Goal: Task Accomplishment & Management: Complete application form

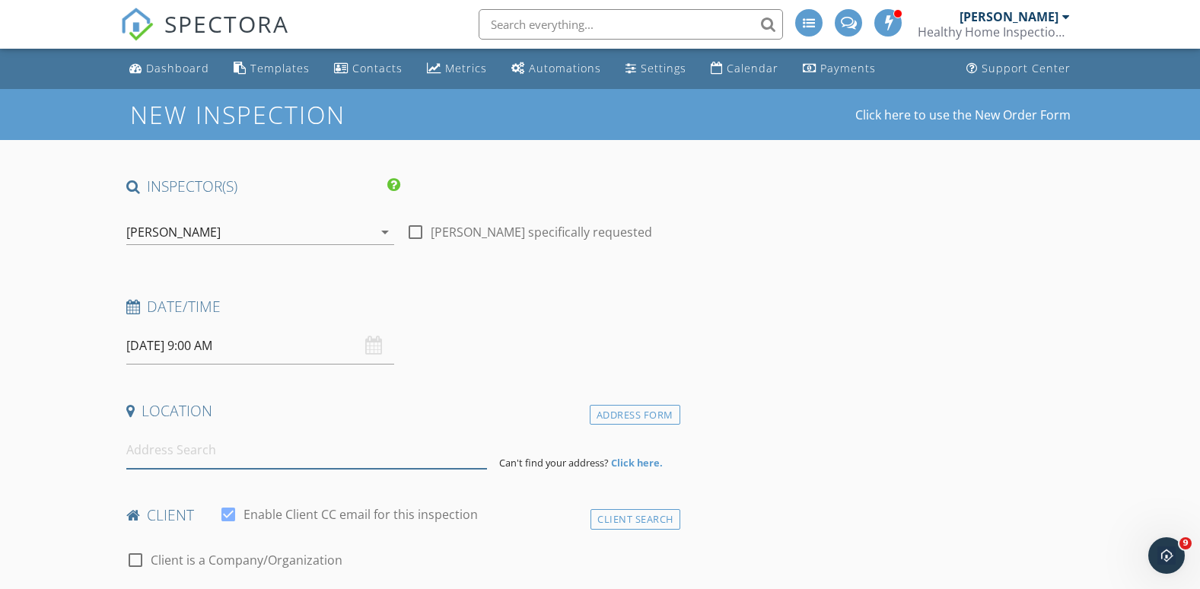
click at [189, 452] on input at bounding box center [306, 449] width 361 height 37
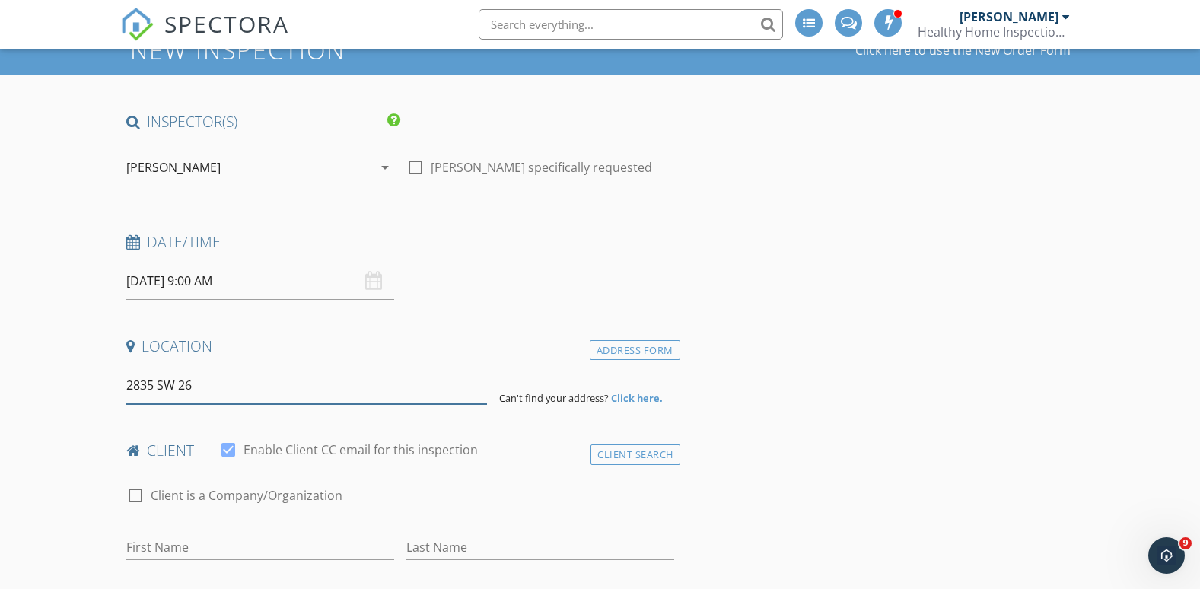
scroll to position [152, 0]
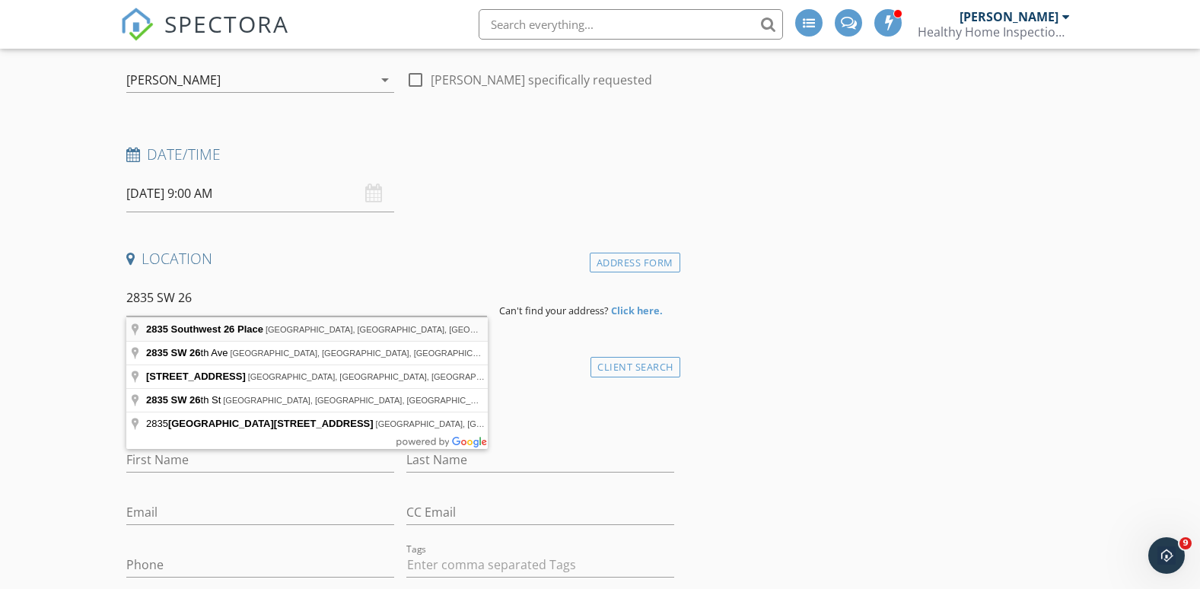
type input "[STREET_ADDRESS]"
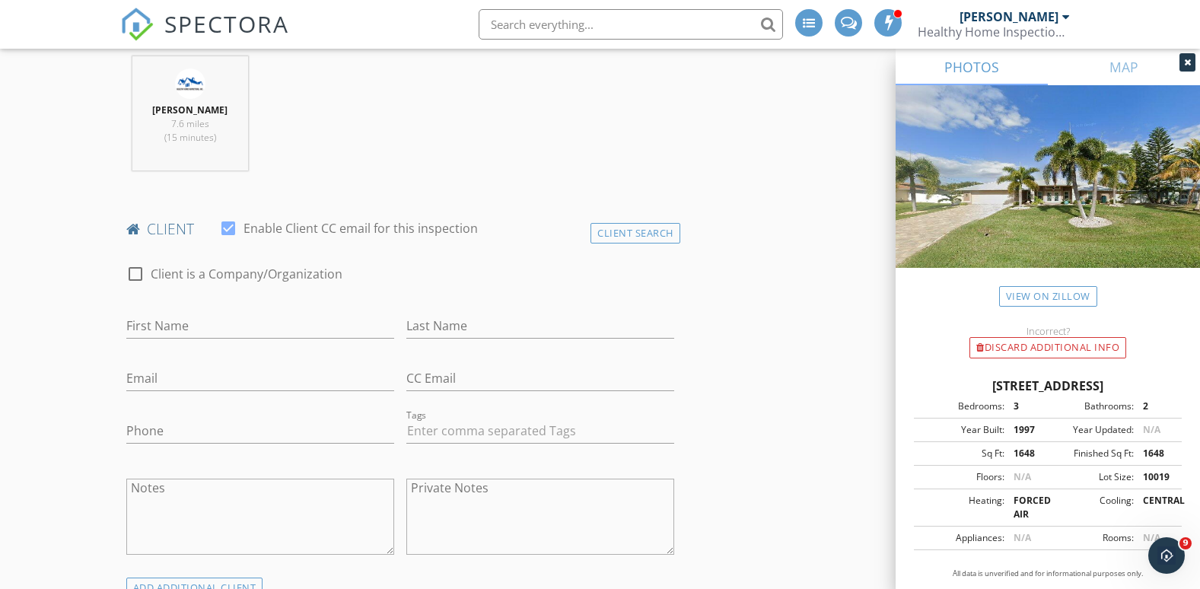
scroll to position [685, 0]
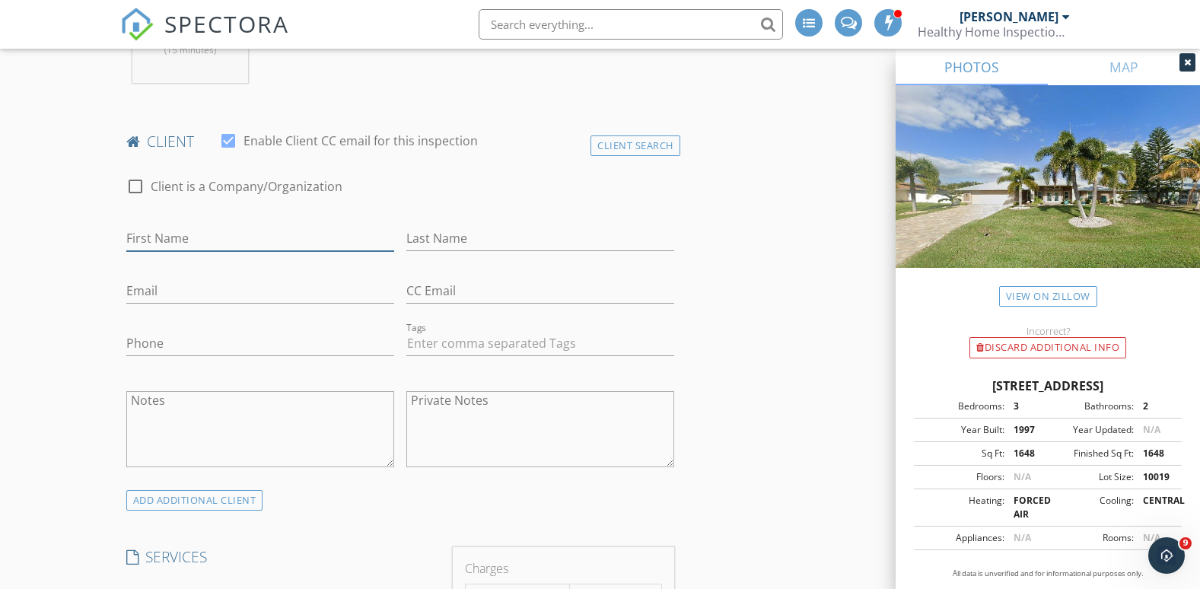
click at [180, 240] on input "First Name" at bounding box center [260, 238] width 268 height 25
type input "J"
type input "[PERSON_NAME] and [PERSON_NAME]"
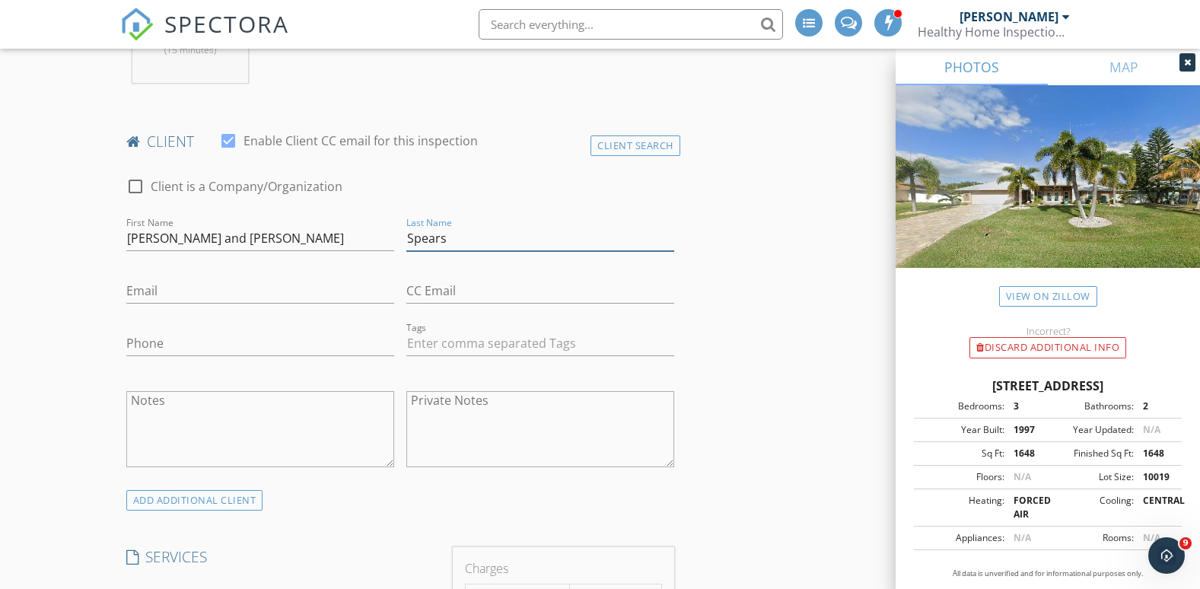
type input "Spears"
click at [173, 293] on input "Email" at bounding box center [260, 290] width 268 height 25
paste input "[EMAIL_ADDRESS][DOMAIN_NAME]"
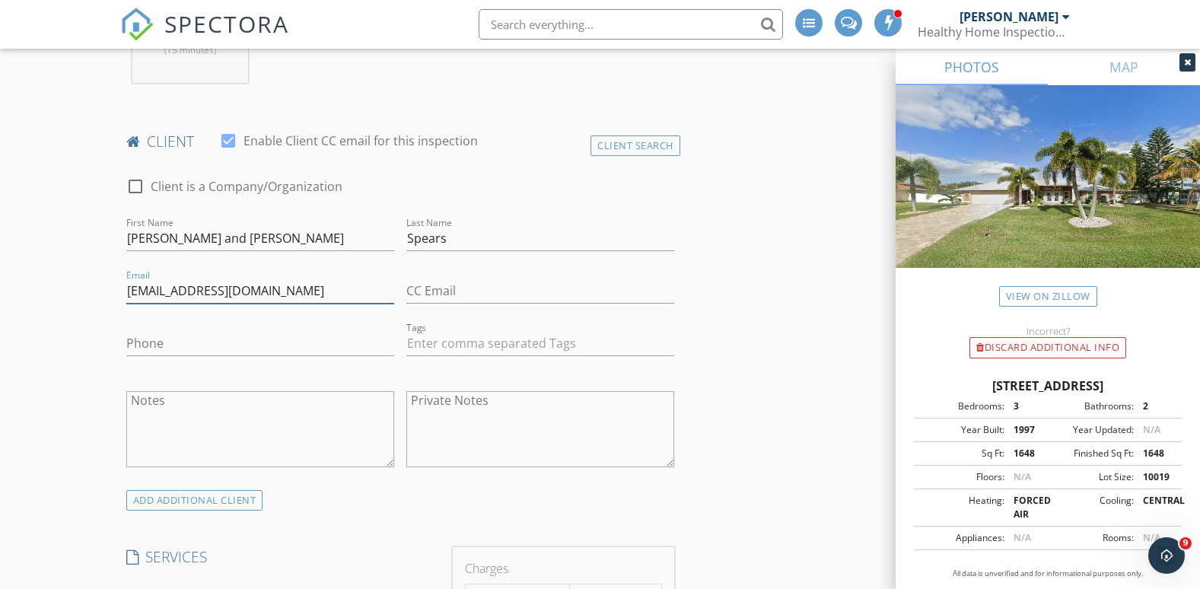
type input "[EMAIL_ADDRESS][DOMAIN_NAME]"
click at [154, 346] on input "Phone" at bounding box center [260, 343] width 268 height 25
click at [135, 348] on input "Phone" at bounding box center [260, 343] width 268 height 25
paste input "[PHONE_NUMBER]"
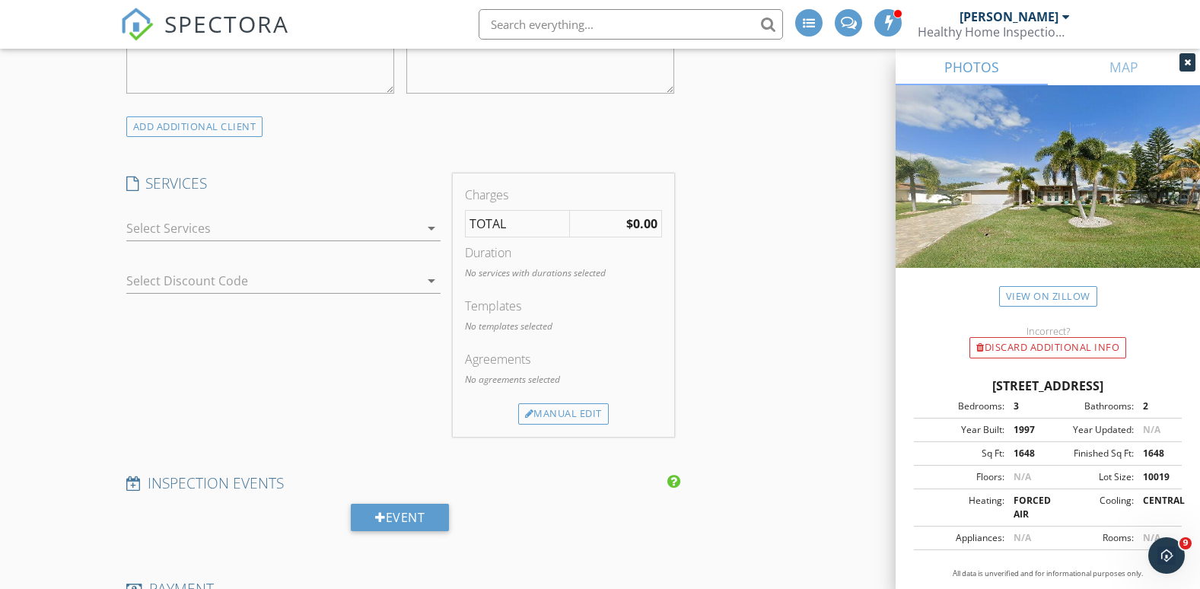
scroll to position [1065, 0]
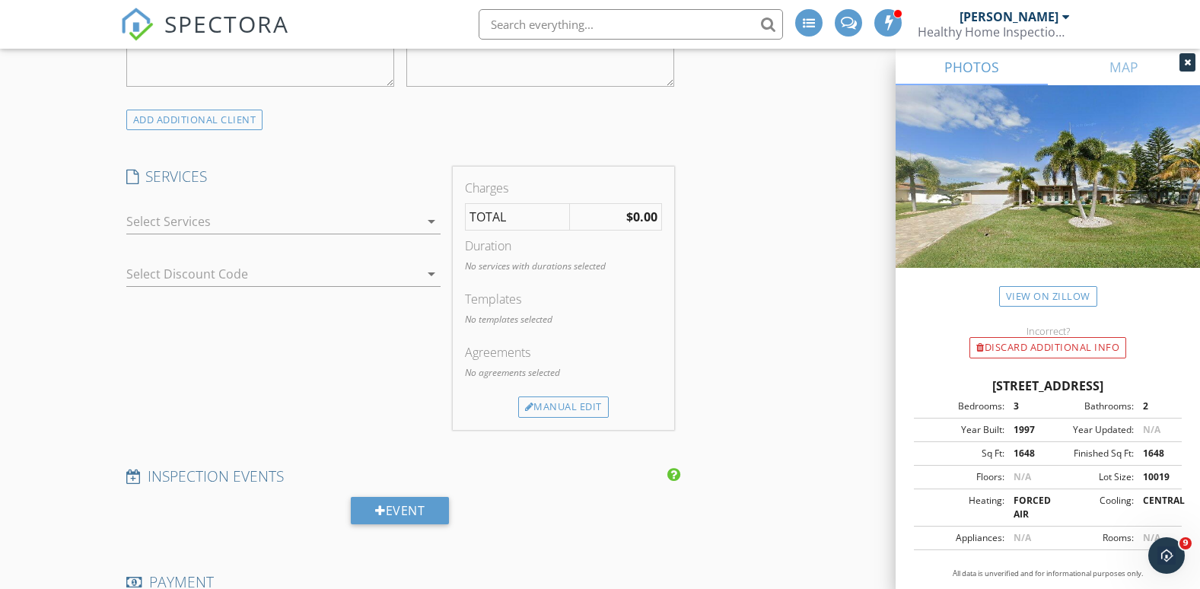
type input "[PHONE_NUMBER]"
click at [430, 221] on icon "arrow_drop_down" at bounding box center [431, 221] width 18 height 18
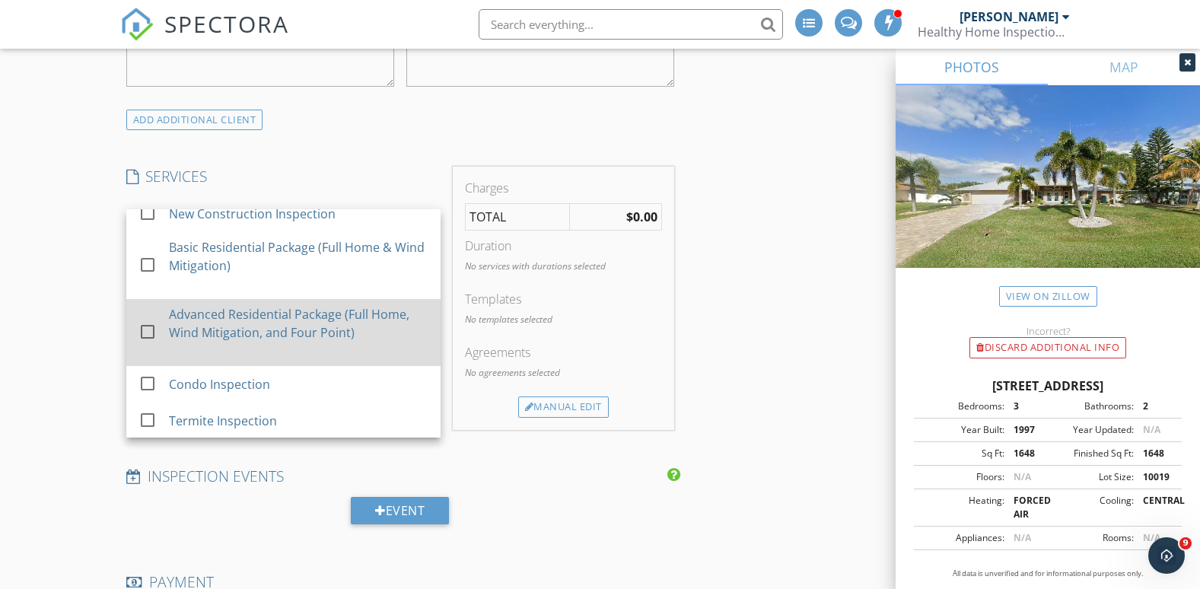
scroll to position [76, 0]
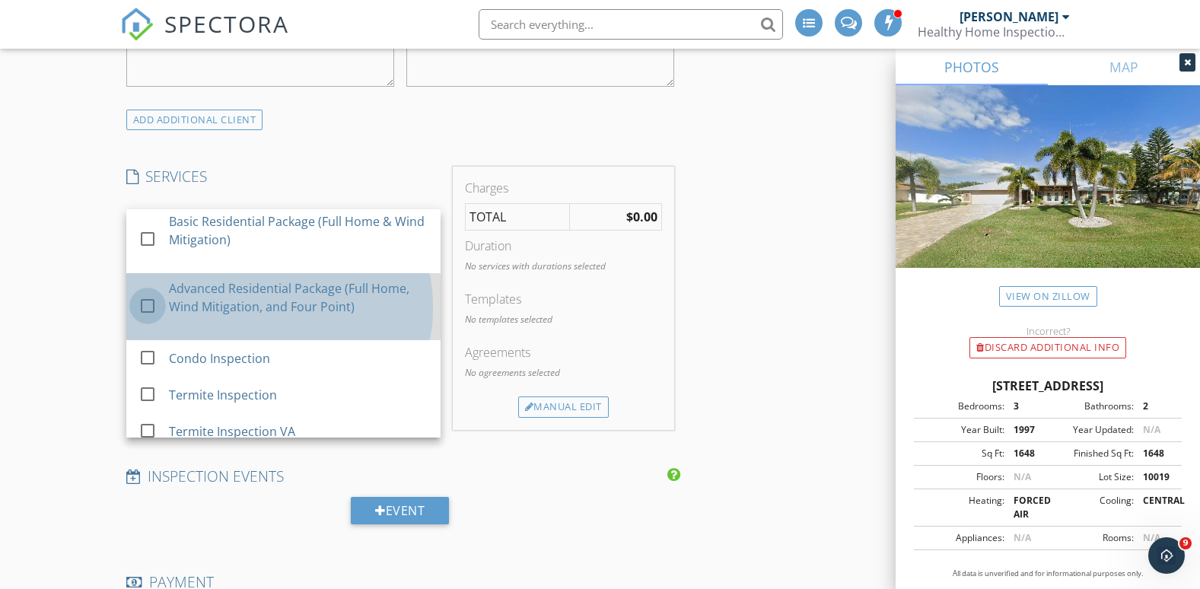
click at [147, 306] on div at bounding box center [148, 306] width 26 height 26
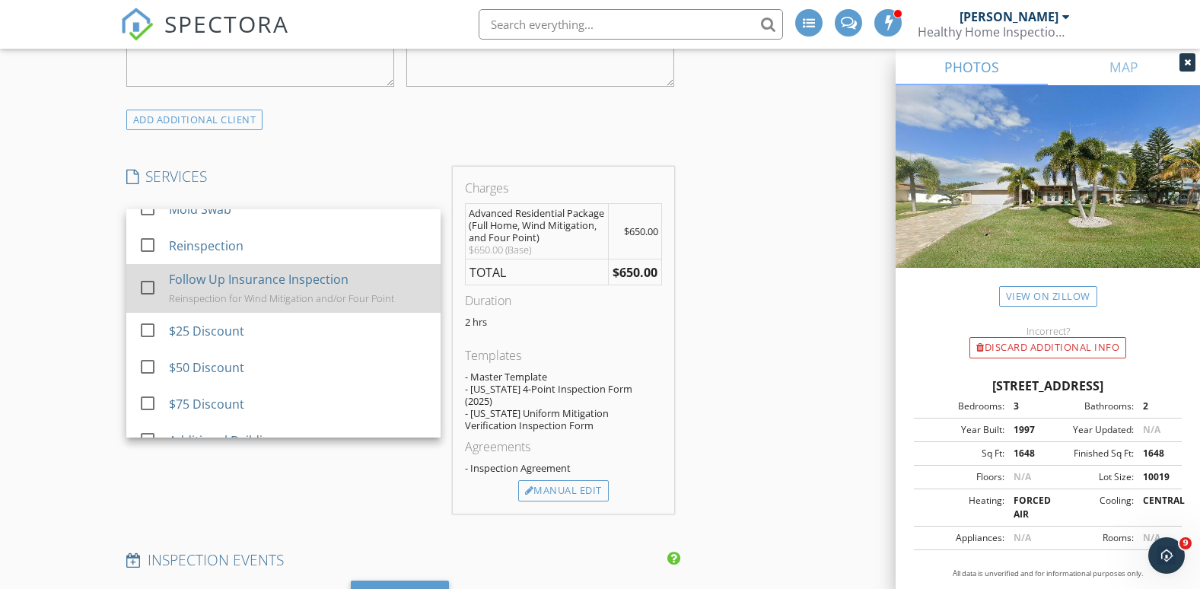
scroll to position [837, 0]
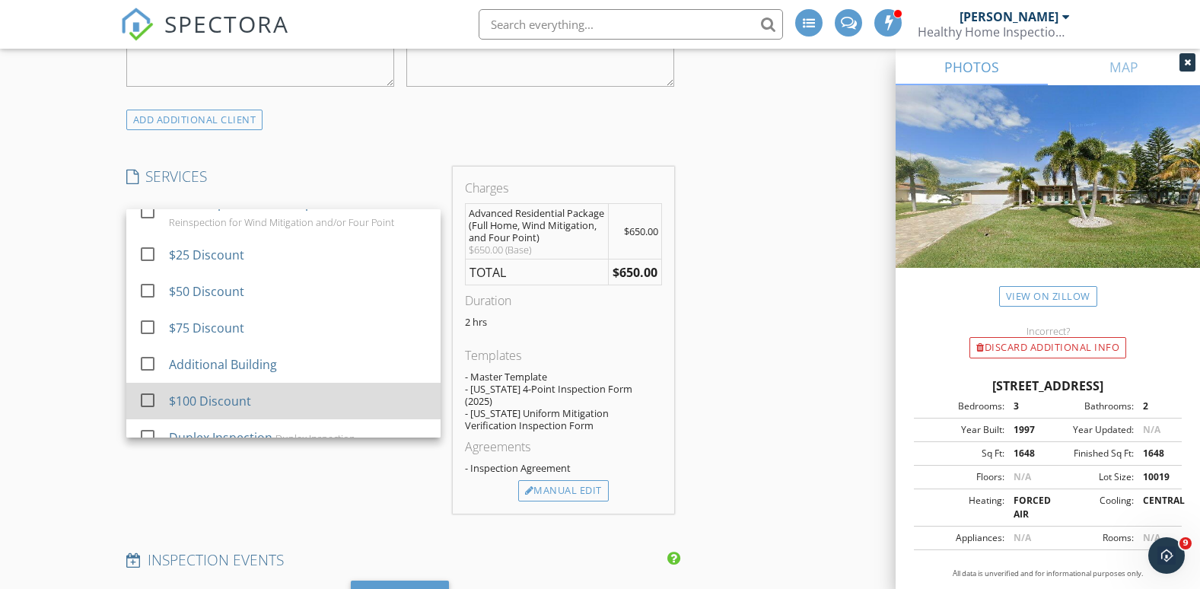
click at [147, 399] on div at bounding box center [148, 400] width 26 height 26
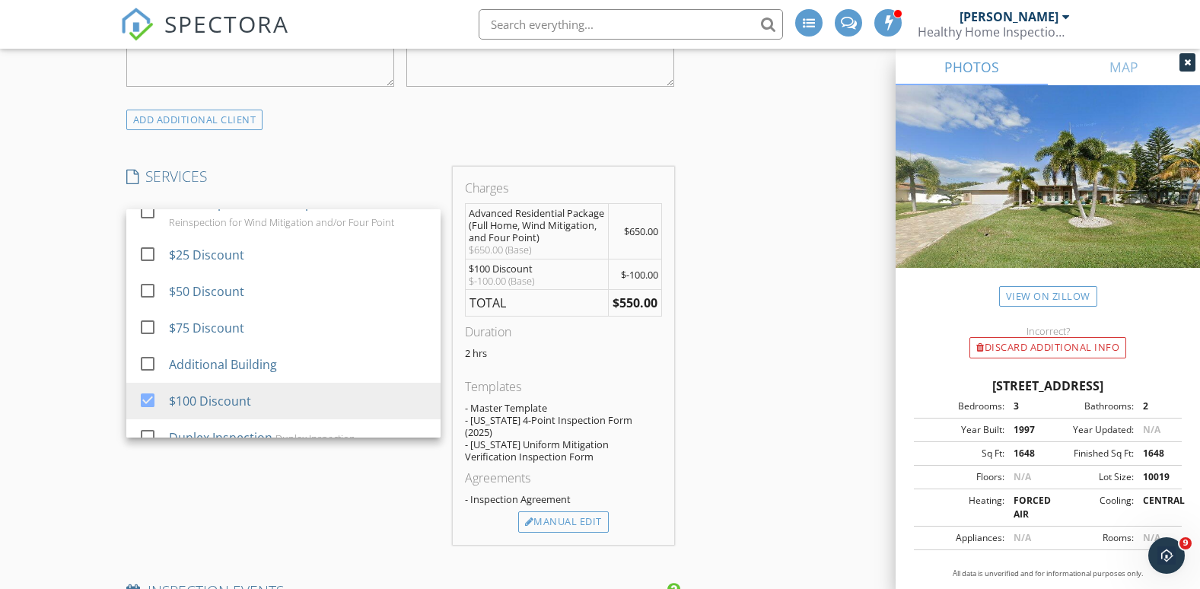
click at [85, 317] on div "New Inspection Click here to use the New Order Form INSPECTOR(S) check_box_outl…" at bounding box center [600, 469] width 1200 height 2891
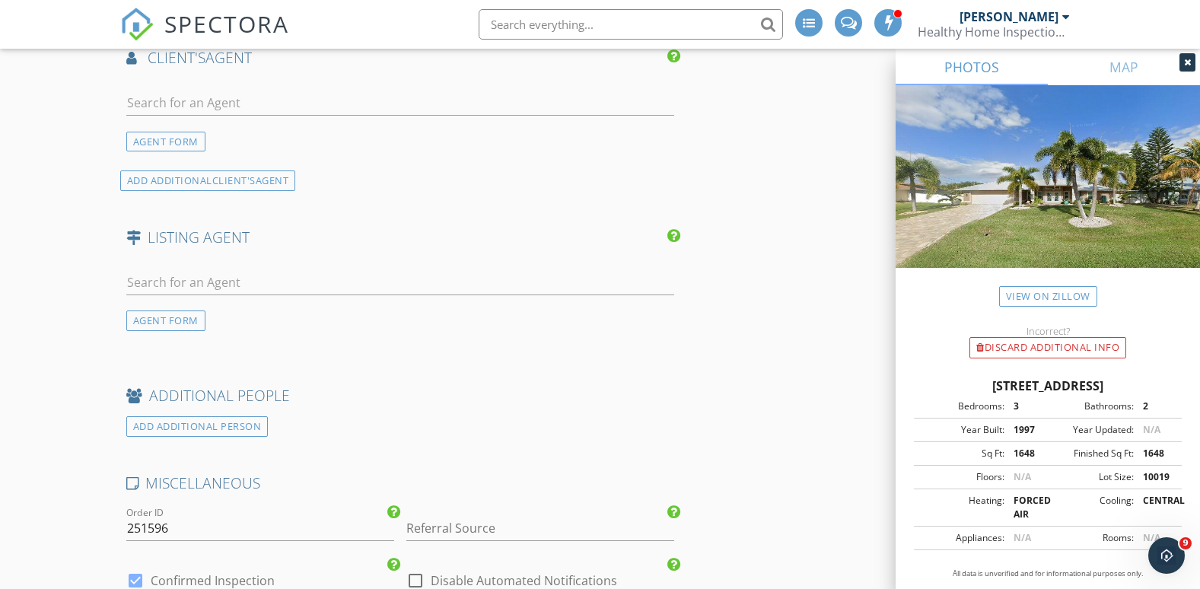
scroll to position [1902, 0]
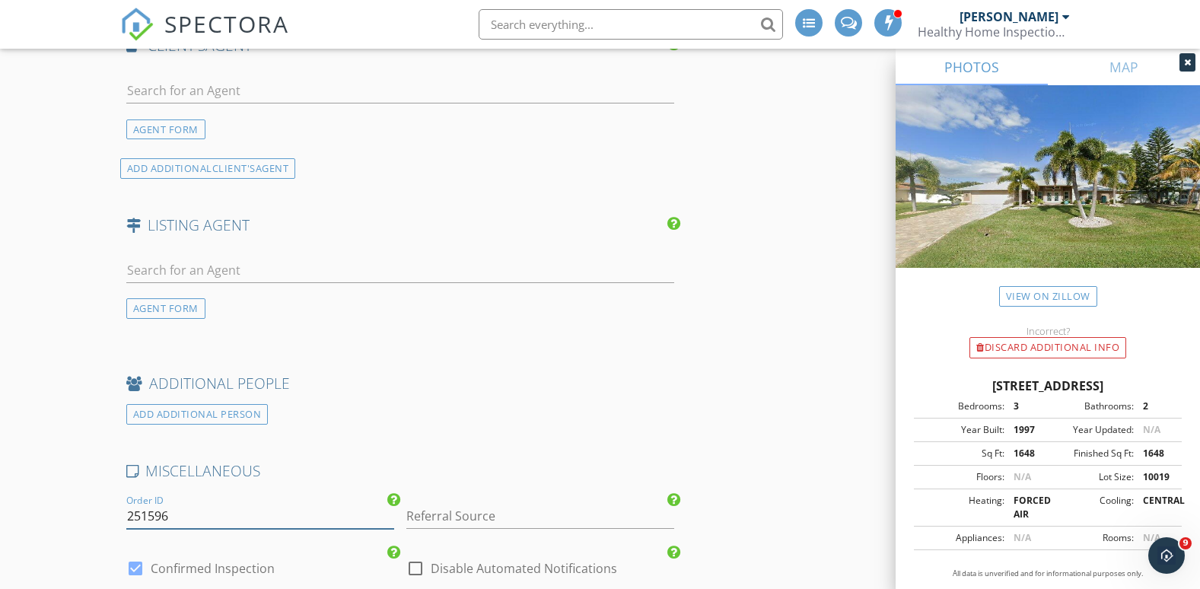
drag, startPoint x: 183, startPoint y: 508, endPoint x: 115, endPoint y: 506, distance: 67.8
click at [167, 508] on input "251596" at bounding box center [260, 516] width 268 height 25
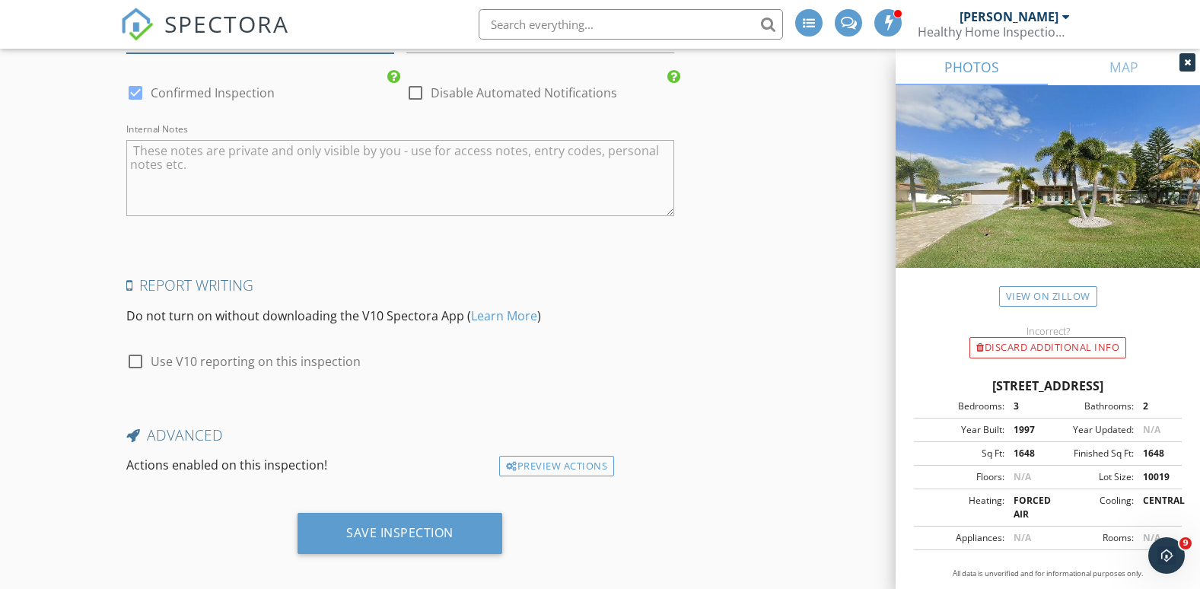
scroll to position [2379, 0]
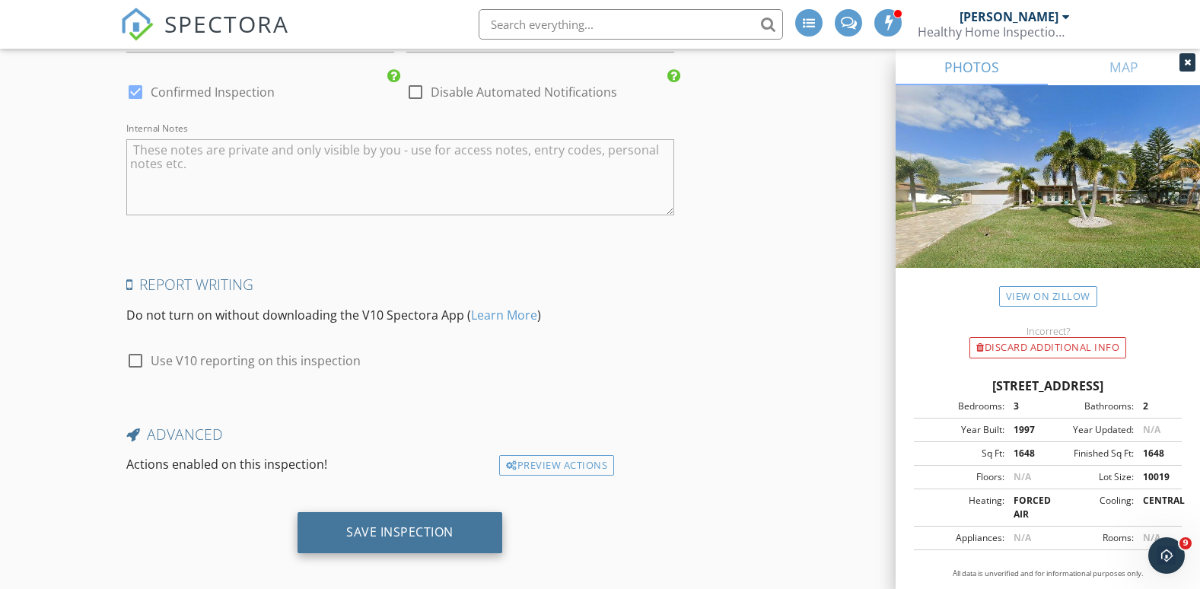
click at [365, 524] on div "Save Inspection" at bounding box center [399, 531] width 107 height 15
